Goal: Task Accomplishment & Management: Manage account settings

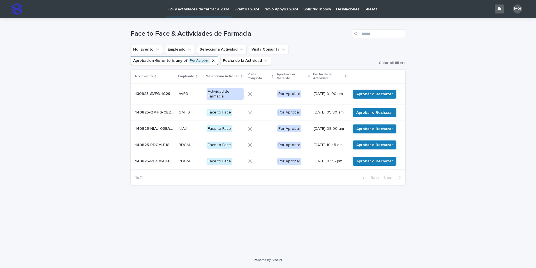
click at [308, 77] on icon at bounding box center [309, 76] width 2 height 3
click at [368, 92] on span "Aprobar o Rechazar" at bounding box center [374, 94] width 36 height 6
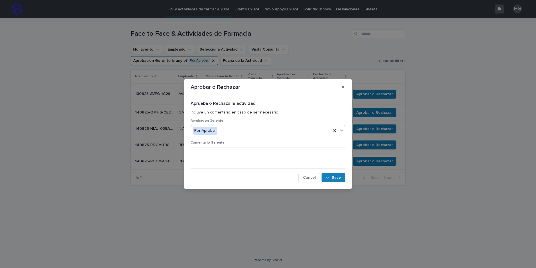
click at [261, 132] on div "Por Aprobar" at bounding box center [261, 130] width 141 height 9
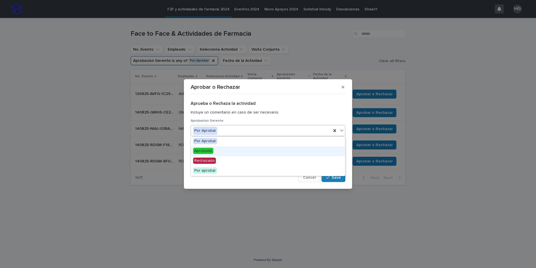
click at [239, 149] on div "Aprobado" at bounding box center [268, 151] width 154 height 10
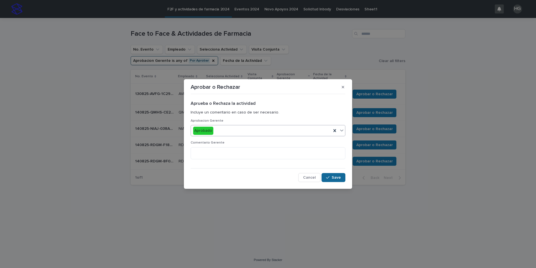
click at [334, 178] on span "Save" at bounding box center [336, 177] width 9 height 4
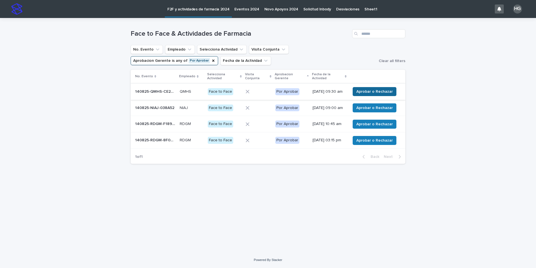
click at [384, 93] on span "Aprobar o Rechazar" at bounding box center [374, 92] width 36 height 6
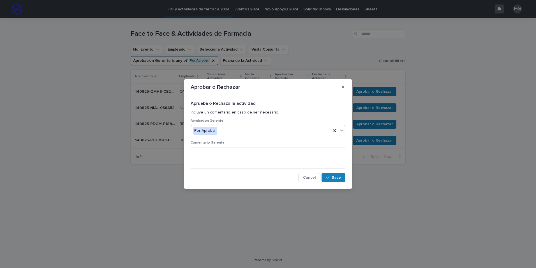
click at [303, 133] on div "Por Aprobar" at bounding box center [261, 130] width 141 height 9
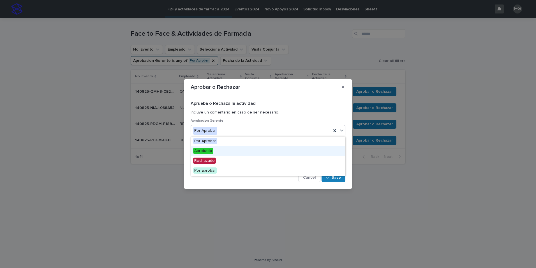
click at [280, 151] on div "Aprobado" at bounding box center [268, 151] width 154 height 10
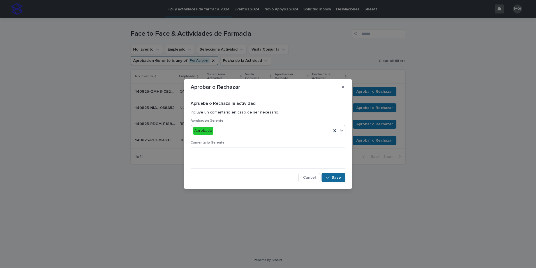
click at [331, 179] on div "button" at bounding box center [329, 177] width 6 height 4
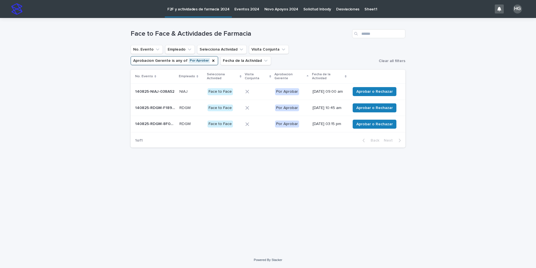
click at [332, 91] on p "[DATE] 09:00 am" at bounding box center [329, 91] width 33 height 5
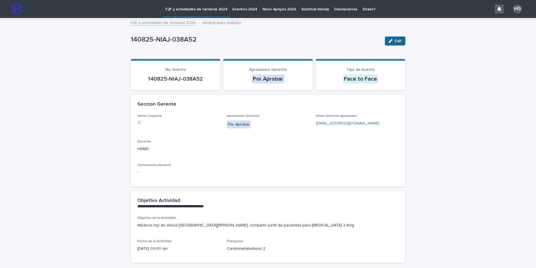
click at [396, 43] on span "Edit" at bounding box center [398, 41] width 7 height 4
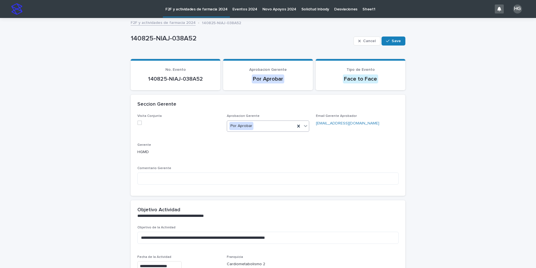
click at [273, 128] on div "Por Aprobar" at bounding box center [261, 125] width 68 height 9
click at [259, 144] on div "Aprobado" at bounding box center [266, 147] width 82 height 10
click at [396, 40] on span "Save" at bounding box center [396, 41] width 9 height 4
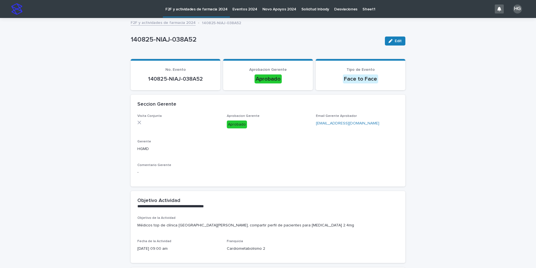
click at [206, 9] on p "F2F y actividades de farmacia 2024" at bounding box center [196, 6] width 62 height 12
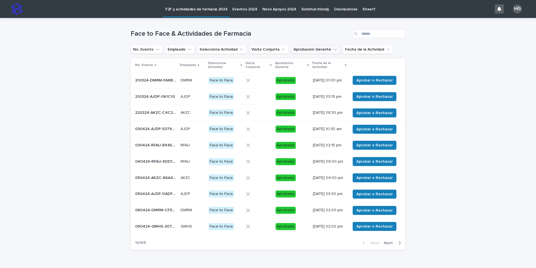
click at [332, 51] on icon "Aprobacion Gerente" at bounding box center [335, 50] width 6 height 6
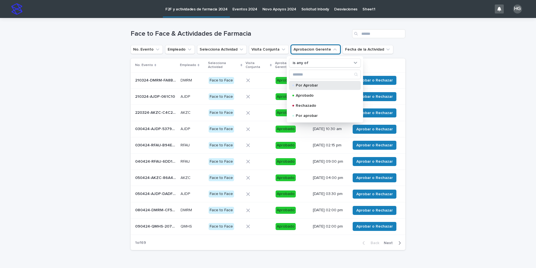
click at [318, 86] on p "Por Aprobar" at bounding box center [324, 85] width 56 height 4
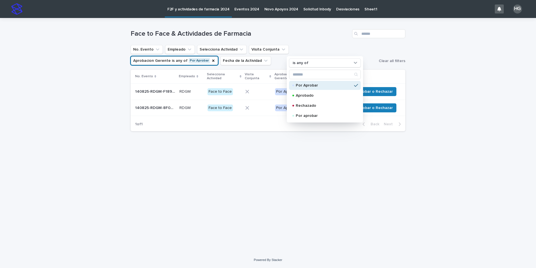
click at [426, 118] on div "Loading... Saving… Loading... Saving… Face to Face & Actividades de Farmacia No…" at bounding box center [268, 135] width 536 height 234
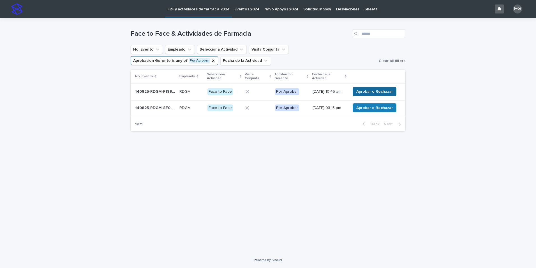
click at [376, 94] on span "Aprobar o Rechazar" at bounding box center [374, 92] width 36 height 6
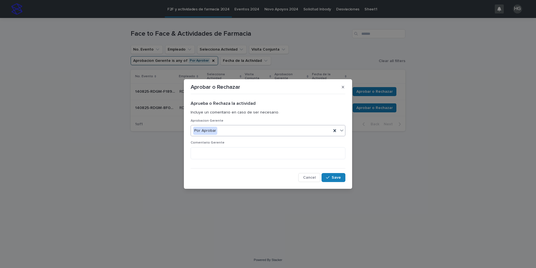
click at [286, 131] on div "Por Aprobar" at bounding box center [261, 130] width 141 height 9
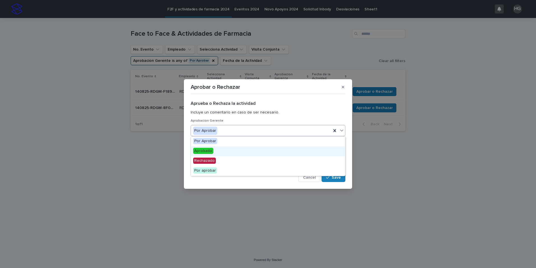
click at [257, 150] on div "Aprobado" at bounding box center [268, 151] width 154 height 10
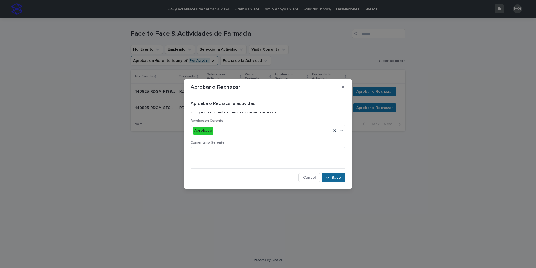
click at [334, 176] on span "Save" at bounding box center [336, 177] width 9 height 4
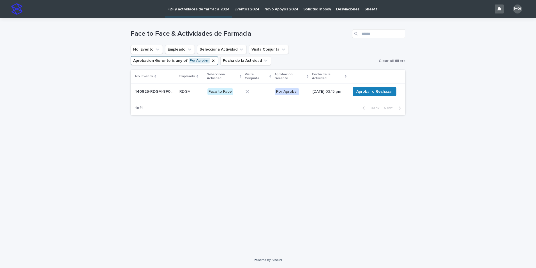
click at [327, 92] on p "[DATE] 03:15 pm" at bounding box center [329, 91] width 33 height 5
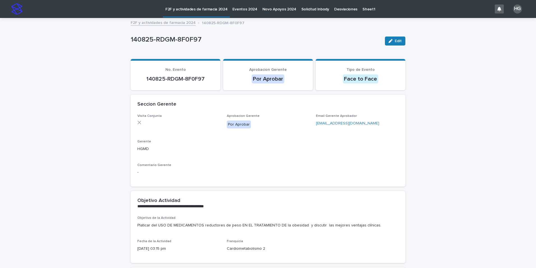
click at [397, 45] on div "Edit" at bounding box center [394, 41] width 23 height 22
click at [398, 43] on button "Edit" at bounding box center [395, 40] width 20 height 9
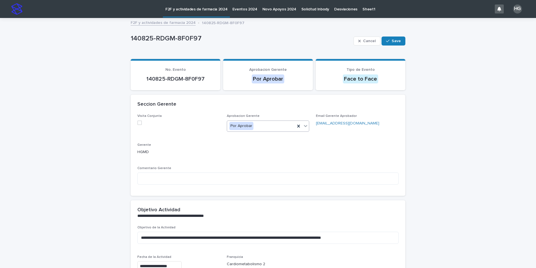
click at [273, 122] on div "Por Aprobar" at bounding box center [261, 125] width 68 height 9
click at [255, 146] on div "Aprobado" at bounding box center [266, 147] width 82 height 10
click at [393, 40] on span "Save" at bounding box center [396, 41] width 9 height 4
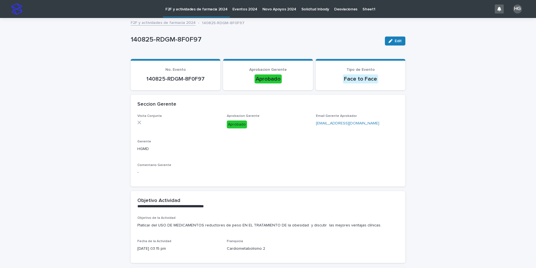
click at [181, 8] on p "F2F y actividades de farmacia 2024" at bounding box center [196, 6] width 62 height 12
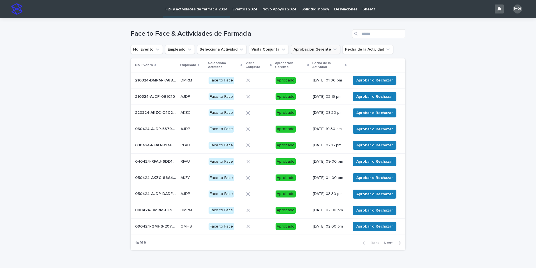
click at [298, 48] on button "Aprobacion Gerente" at bounding box center [315, 49] width 49 height 9
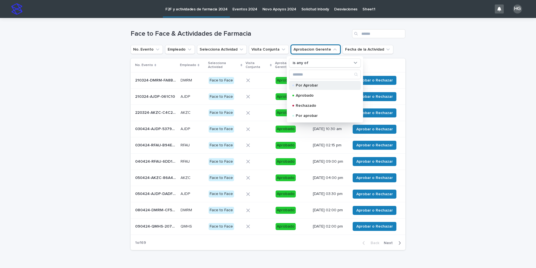
click at [301, 87] on p "Por Aprobar" at bounding box center [324, 85] width 56 height 4
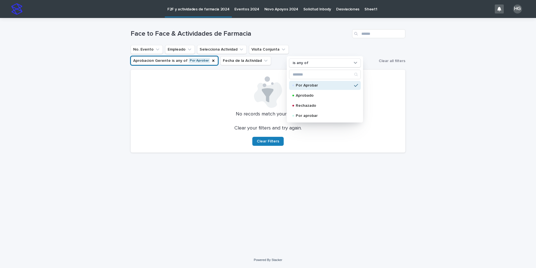
click at [59, 119] on div "Loading... Saving… Loading... Saving… Face to Face & Actividades de Farmacia No…" at bounding box center [268, 135] width 536 height 234
